Goal: Task Accomplishment & Management: Use online tool/utility

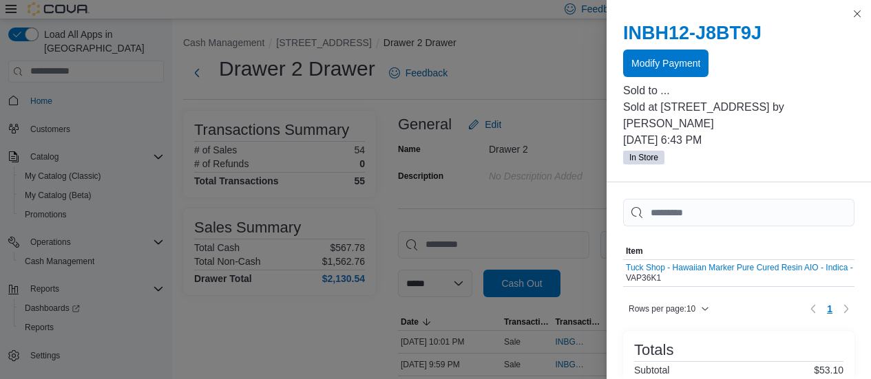
scroll to position [596, 0]
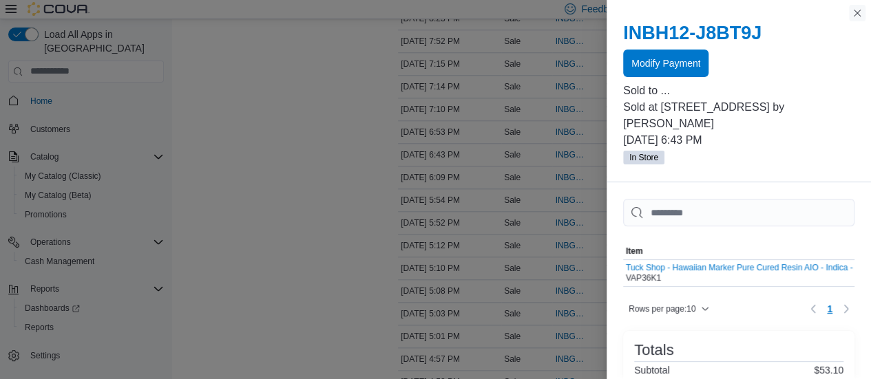
click at [862, 16] on button "Close this dialog" at bounding box center [857, 13] width 17 height 17
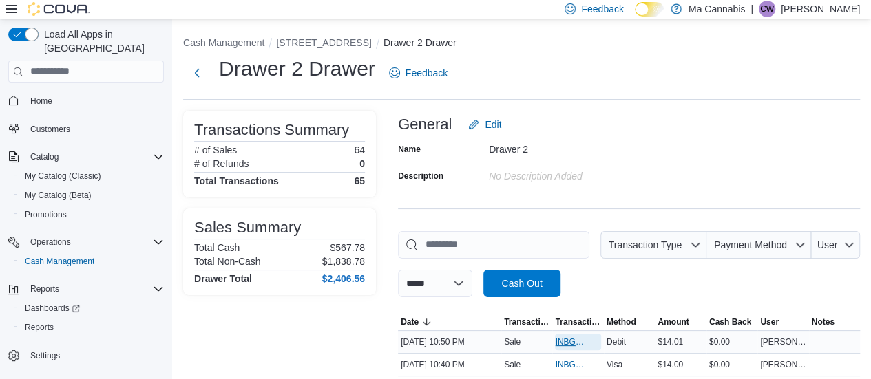
click at [562, 342] on span "INBGCP-114184" at bounding box center [571, 342] width 32 height 11
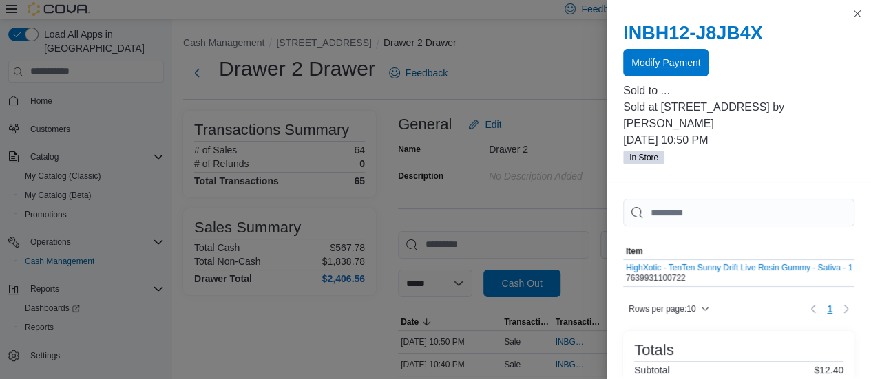
click at [656, 64] on span "Modify Payment" at bounding box center [665, 63] width 69 height 14
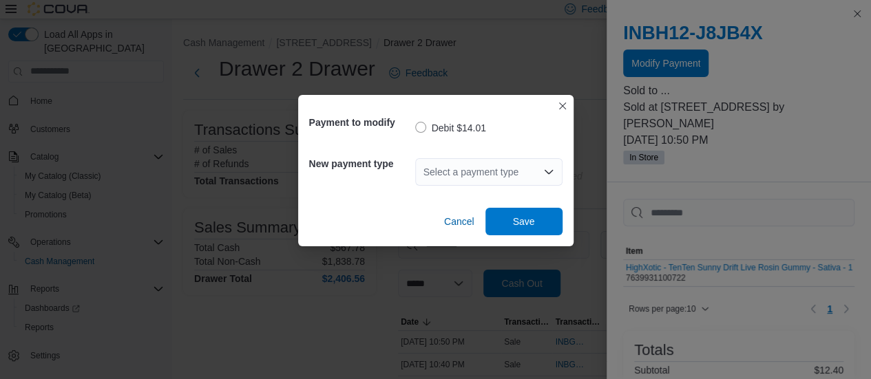
click at [483, 172] on div "Select a payment type" at bounding box center [488, 172] width 147 height 28
type input "*"
click at [450, 191] on span "V isa" at bounding box center [496, 196] width 114 height 14
click at [518, 221] on span "Save" at bounding box center [524, 221] width 22 height 14
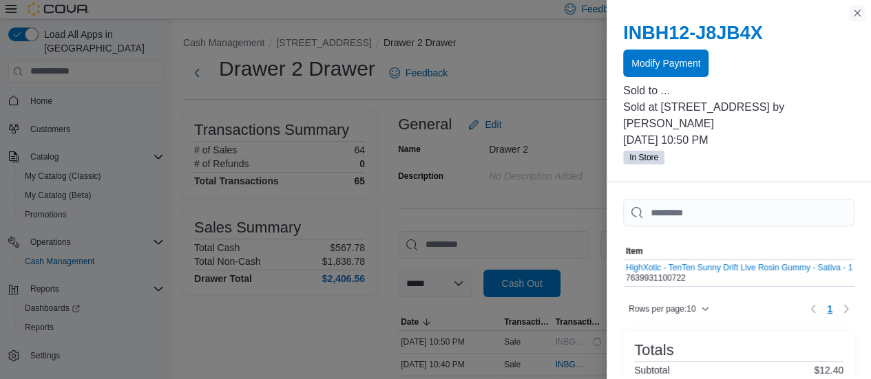
click at [859, 9] on button "Close this dialog" at bounding box center [857, 13] width 17 height 17
click at [852, 18] on button "Close this dialog" at bounding box center [857, 13] width 17 height 17
